Goal: Task Accomplishment & Management: Manage account settings

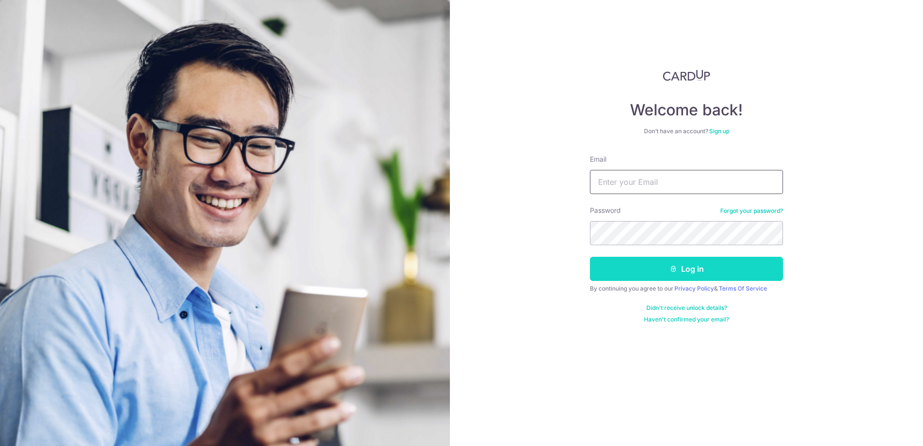
type input "[EMAIL_ADDRESS][DOMAIN_NAME]"
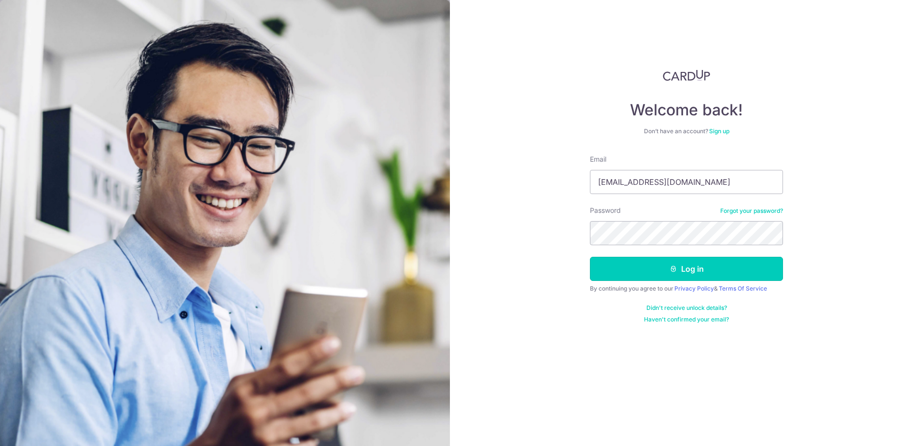
drag, startPoint x: 731, startPoint y: 272, endPoint x: 739, endPoint y: 284, distance: 14.3
click at [731, 272] on button "Log in" at bounding box center [686, 269] width 193 height 24
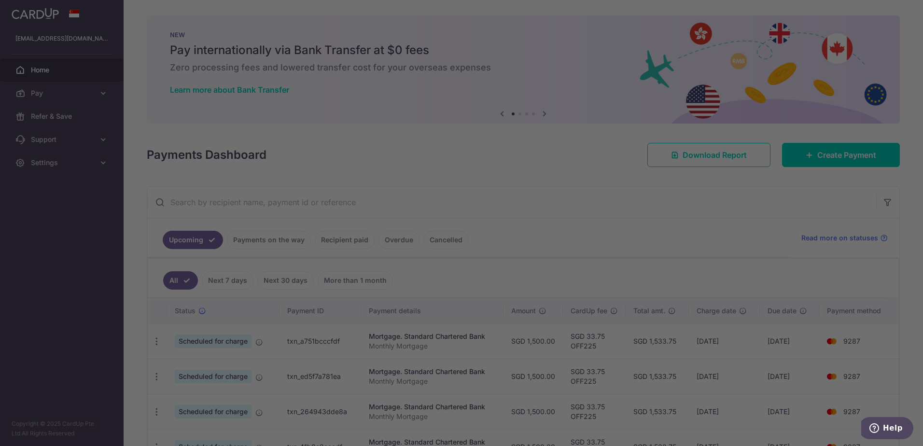
click at [751, 212] on div at bounding box center [466, 225] width 933 height 451
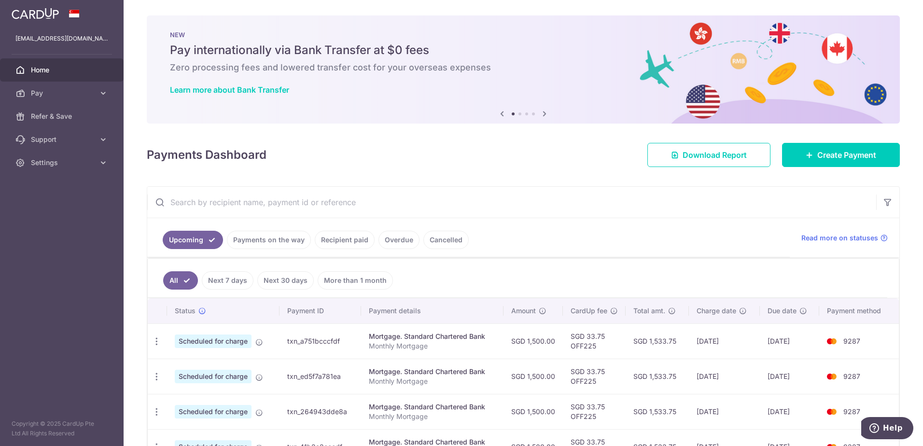
click at [345, 237] on link "Recipient paid" at bounding box center [345, 240] width 60 height 18
